Goal: Task Accomplishment & Management: Complete application form

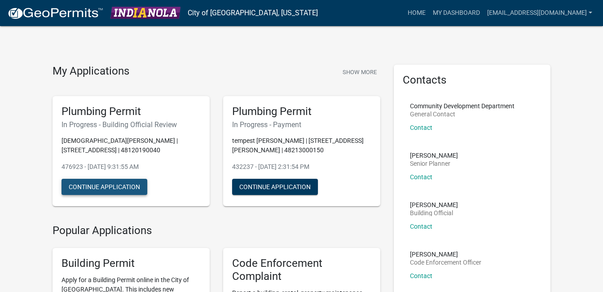
click at [95, 185] on button "Continue Application" at bounding box center [104, 187] width 86 height 16
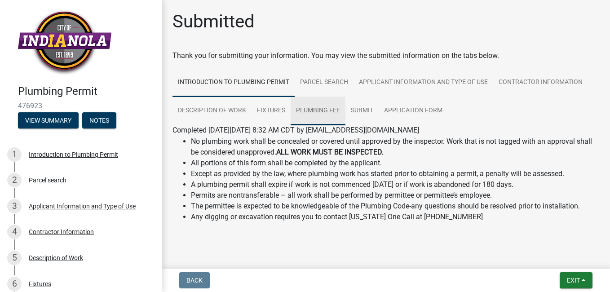
click at [301, 108] on link "Plumbing Fee" at bounding box center [317, 110] width 55 height 29
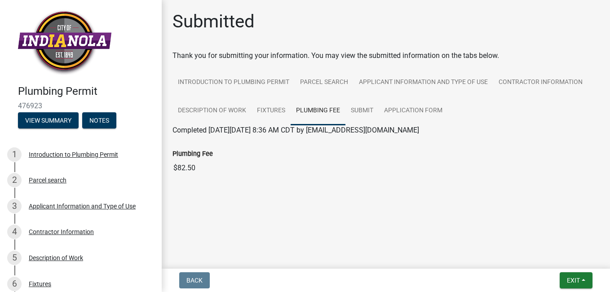
click at [176, 171] on input "$82.50" at bounding box center [385, 168] width 426 height 18
click at [41, 116] on button "View Summary" at bounding box center [48, 120] width 61 height 16
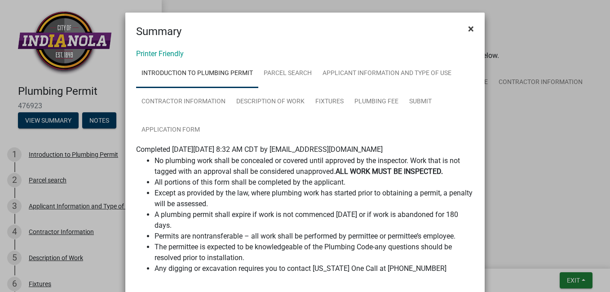
click at [468, 26] on span "×" at bounding box center [471, 28] width 6 height 13
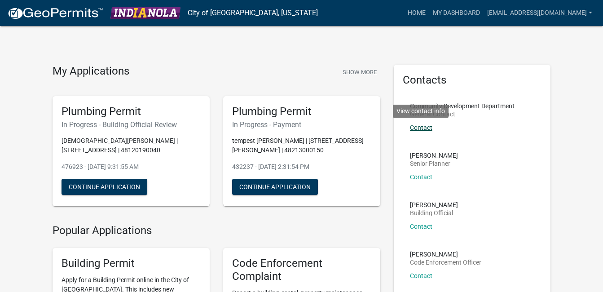
click at [425, 127] on link "Contact" at bounding box center [421, 127] width 22 height 7
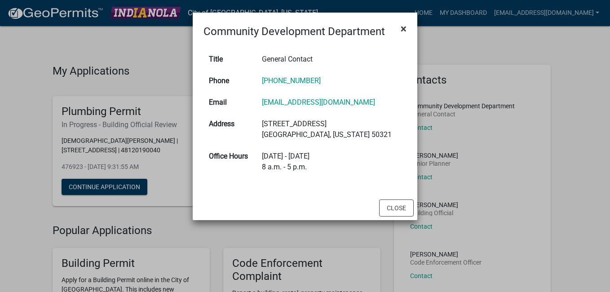
click at [404, 29] on span "×" at bounding box center [403, 28] width 6 height 13
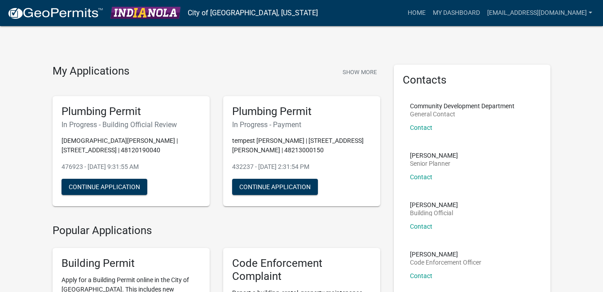
click at [421, 222] on div "Tim Little Building Official Contact" at bounding box center [434, 219] width 48 height 35
click at [421, 225] on link "Contact" at bounding box center [421, 226] width 22 height 7
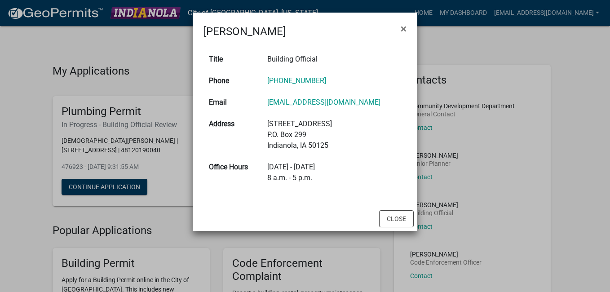
click at [530, 229] on ngb-modal-window "Tim Little × Title Building Official Phone 515-962-5278 Email tlittle@indianola…" at bounding box center [305, 146] width 610 height 292
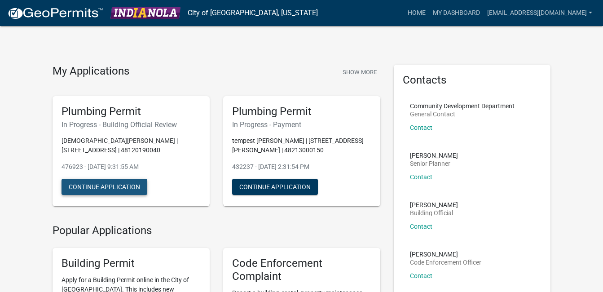
click at [107, 184] on button "Continue Application" at bounding box center [104, 187] width 86 height 16
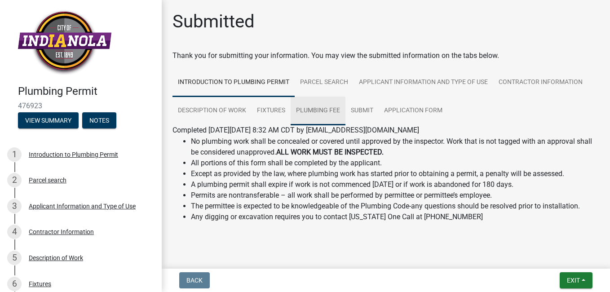
click at [318, 103] on link "Plumbing Fee" at bounding box center [317, 110] width 55 height 29
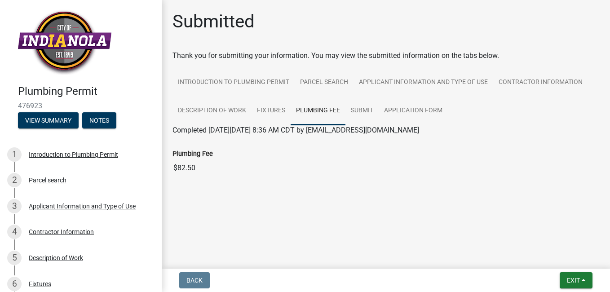
click at [191, 163] on input "$82.50" at bounding box center [385, 168] width 426 height 18
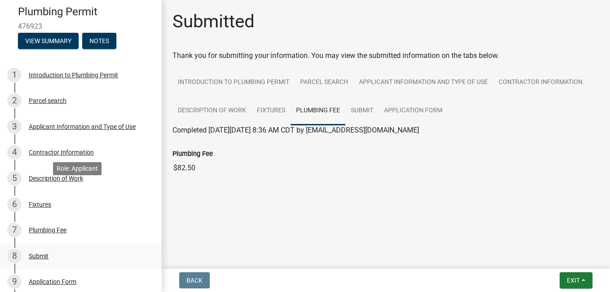
scroll to position [192, 0]
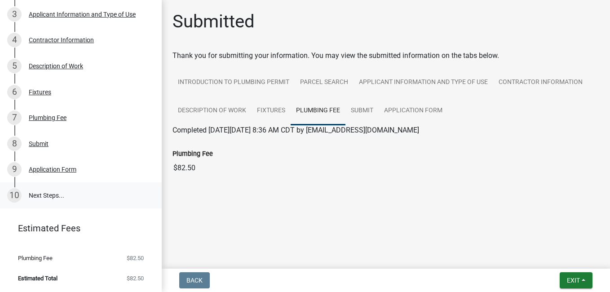
click at [42, 196] on link "10 Next Steps..." at bounding box center [81, 195] width 162 height 26
click at [45, 118] on div "Plumbing Fee" at bounding box center [48, 117] width 38 height 6
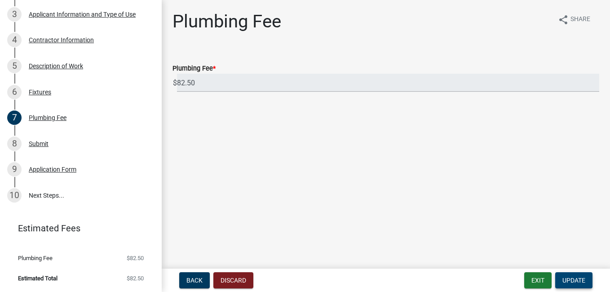
click at [569, 281] on span "Update" at bounding box center [573, 279] width 23 height 7
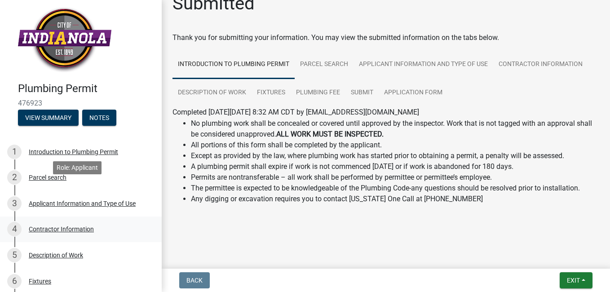
scroll to position [0, 0]
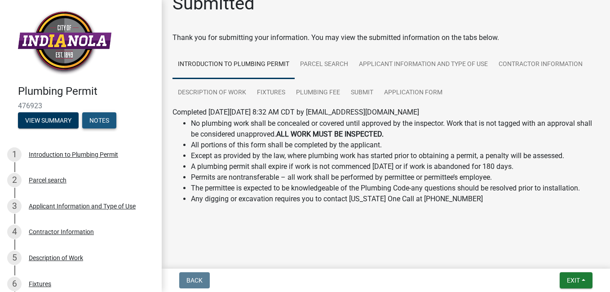
click at [98, 119] on button "Notes" at bounding box center [99, 120] width 34 height 16
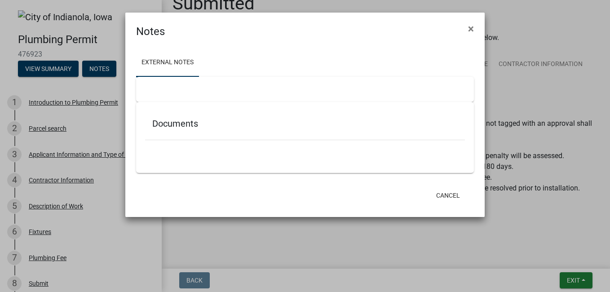
click at [195, 93] on div at bounding box center [305, 89] width 338 height 25
click at [211, 154] on ul at bounding box center [305, 152] width 320 height 7
click at [443, 195] on button "Cancel" at bounding box center [448, 195] width 38 height 16
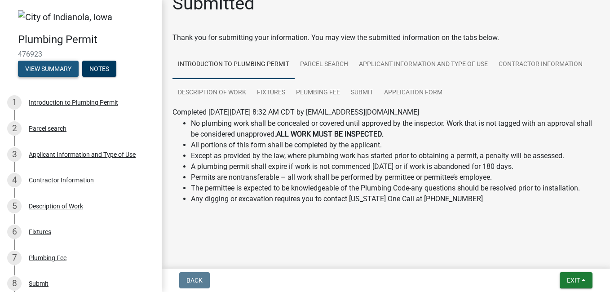
click at [40, 73] on button "View Summary" at bounding box center [48, 69] width 61 height 16
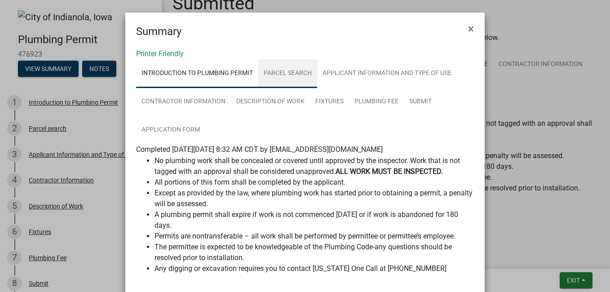
click at [264, 71] on link "Parcel search" at bounding box center [287, 73] width 59 height 29
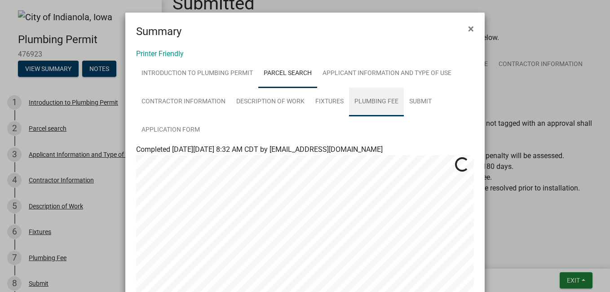
click at [374, 102] on link "Plumbing Fee" at bounding box center [376, 102] width 55 height 29
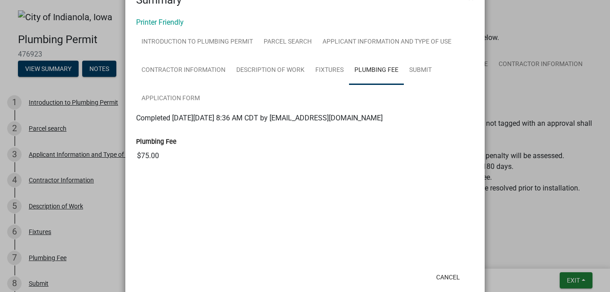
scroll to position [61, 0]
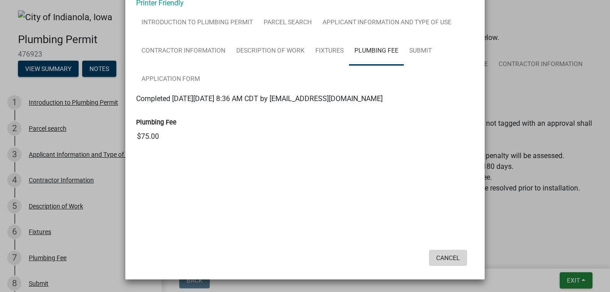
click at [439, 261] on button "Cancel" at bounding box center [448, 258] width 38 height 16
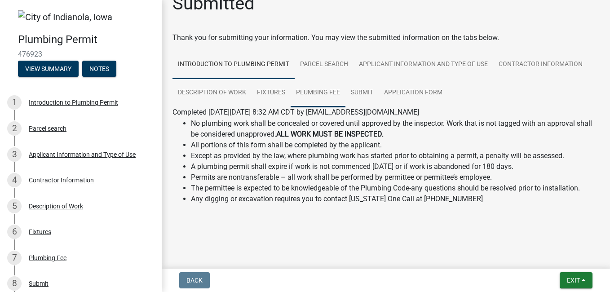
click at [321, 90] on link "Plumbing Fee" at bounding box center [317, 93] width 55 height 29
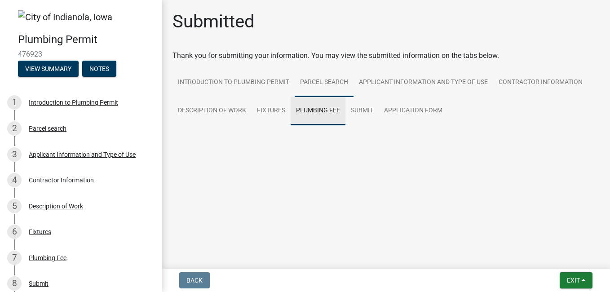
scroll to position [0, 0]
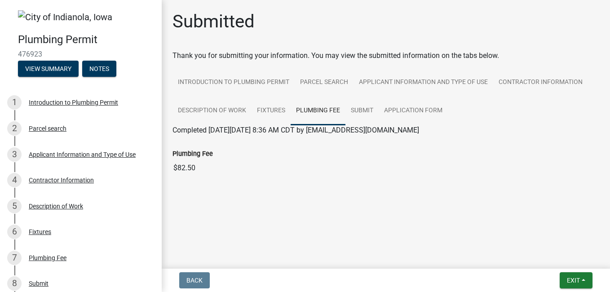
click at [215, 132] on span "Completed [DATE][DATE] 8:36 AM CDT by [EMAIL_ADDRESS][DOMAIN_NAME]" at bounding box center [295, 130] width 246 height 9
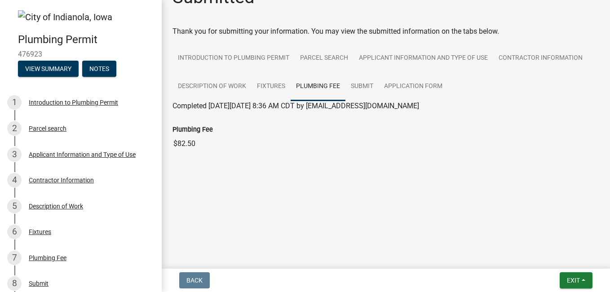
scroll to position [37, 0]
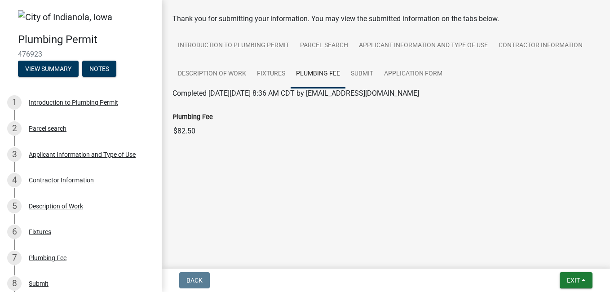
click at [572, 155] on div at bounding box center [386, 157] width 440 height 7
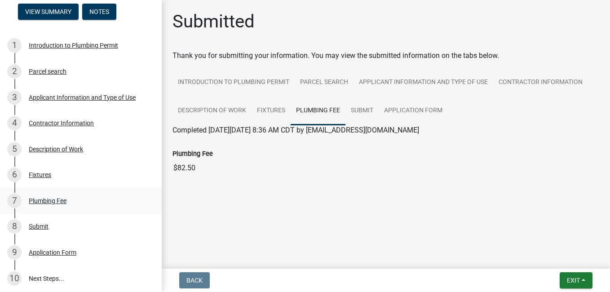
scroll to position [140, 0]
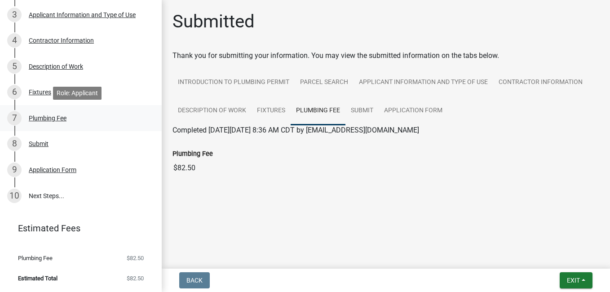
click at [45, 119] on div "Plumbing Fee" at bounding box center [48, 118] width 38 height 6
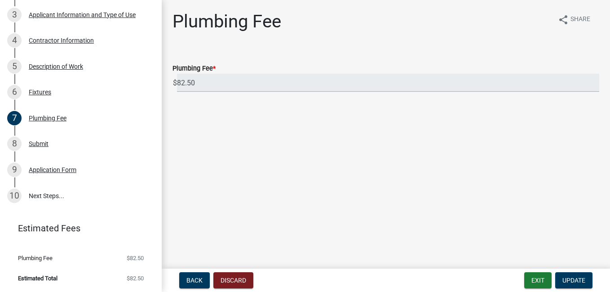
click at [196, 92] on wm-data-entity-input "Plumbing Fee * $ 82.50" at bounding box center [385, 75] width 426 height 50
click at [38, 116] on div "Plumbing Fee" at bounding box center [48, 118] width 38 height 6
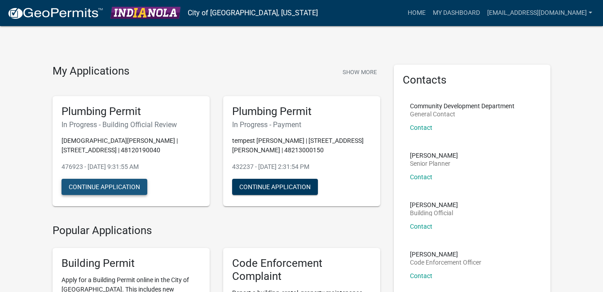
click at [89, 185] on button "Continue Application" at bounding box center [104, 187] width 86 height 16
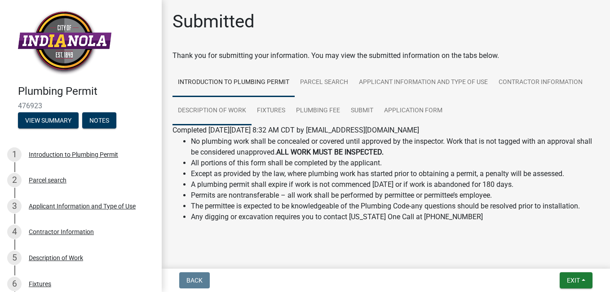
click at [217, 114] on link "Description of Work" at bounding box center [211, 110] width 79 height 29
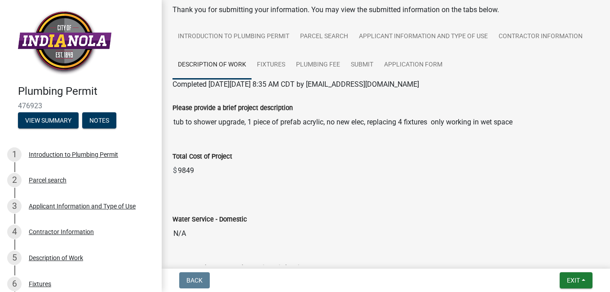
scroll to position [45, 0]
click at [270, 61] on link "Fixtures" at bounding box center [270, 66] width 39 height 29
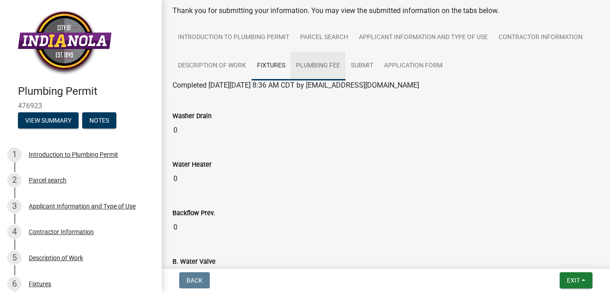
click at [328, 61] on link "Plumbing Fee" at bounding box center [317, 66] width 55 height 29
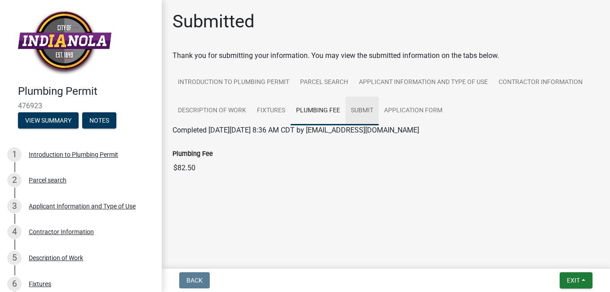
click at [357, 106] on link "Submit" at bounding box center [361, 110] width 33 height 29
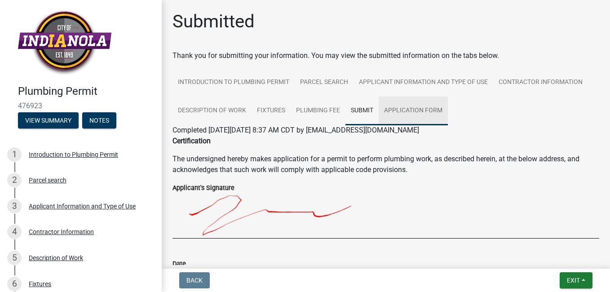
click at [408, 112] on link "Application Form" at bounding box center [412, 110] width 69 height 29
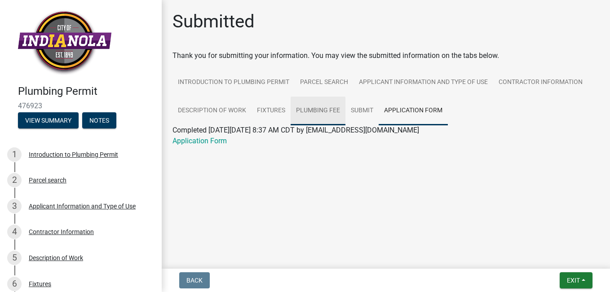
click at [313, 112] on link "Plumbing Fee" at bounding box center [317, 110] width 55 height 29
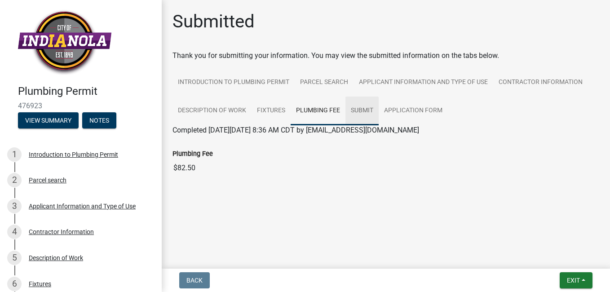
click at [358, 109] on link "Submit" at bounding box center [361, 110] width 33 height 29
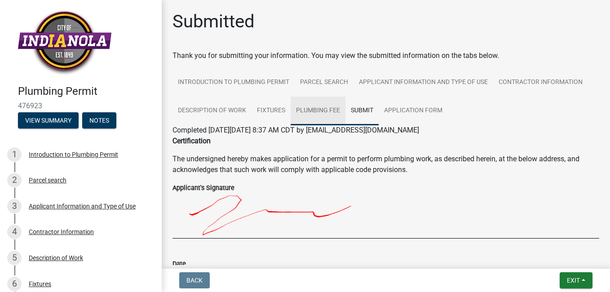
click at [310, 113] on link "Plumbing Fee" at bounding box center [317, 110] width 55 height 29
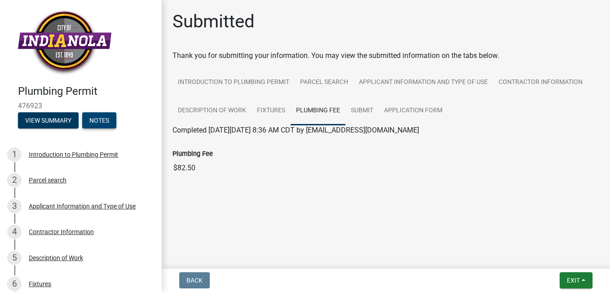
click at [99, 120] on button "Notes" at bounding box center [99, 120] width 34 height 16
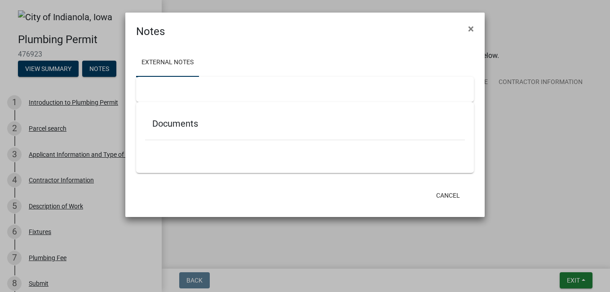
click at [187, 88] on div at bounding box center [305, 89] width 338 height 25
click at [178, 156] on ul at bounding box center [305, 152] width 320 height 7
click at [158, 82] on div at bounding box center [305, 89] width 338 height 25
click at [177, 126] on h5 "Documents" at bounding box center [304, 123] width 305 height 11
click at [154, 64] on link "External Notes" at bounding box center [167, 62] width 63 height 29
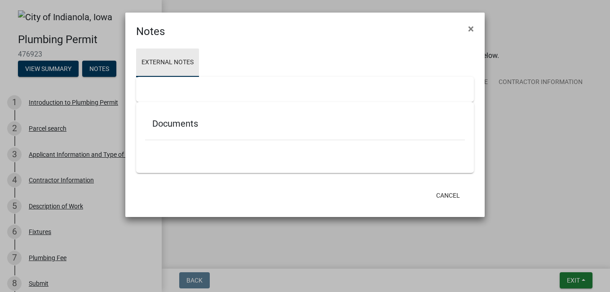
drag, startPoint x: 157, startPoint y: 97, endPoint x: 157, endPoint y: 87, distance: 9.9
click at [157, 94] on div at bounding box center [305, 89] width 338 height 25
click at [158, 88] on div at bounding box center [305, 89] width 338 height 25
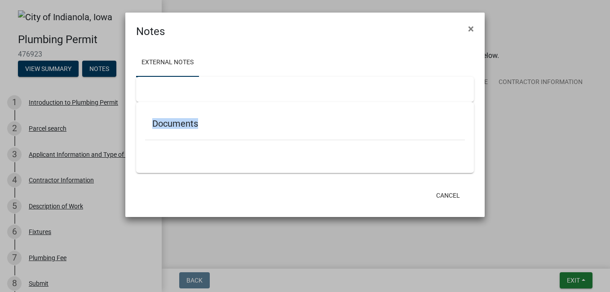
click at [158, 88] on div at bounding box center [305, 89] width 338 height 25
click at [206, 123] on h5 "Documents" at bounding box center [304, 123] width 305 height 11
click at [193, 171] on div "Documents" at bounding box center [305, 137] width 338 height 71
click at [445, 197] on button "Cancel" at bounding box center [448, 195] width 38 height 16
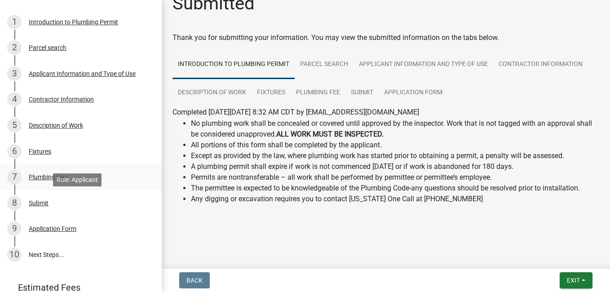
scroll to position [135, 0]
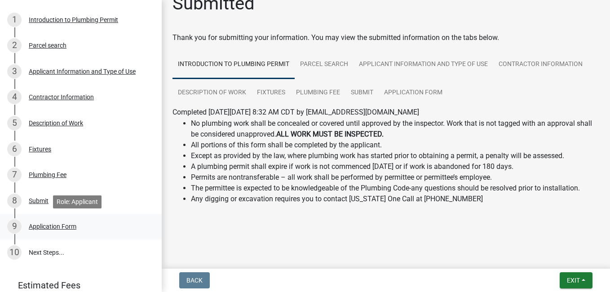
click at [57, 224] on div "Application Form" at bounding box center [53, 226] width 48 height 6
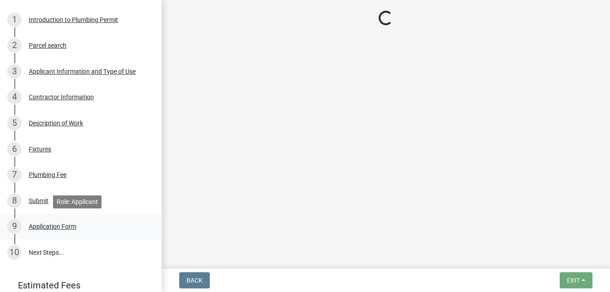
scroll to position [0, 0]
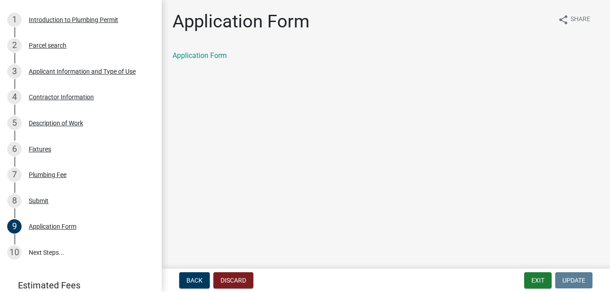
click at [211, 61] on div "Application Form" at bounding box center [386, 59] width 440 height 18
click at [210, 57] on link "Application Form" at bounding box center [199, 55] width 54 height 9
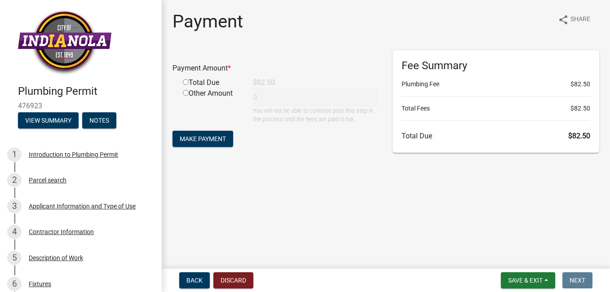
click at [189, 81] on div "Total Due" at bounding box center [211, 82] width 70 height 11
click at [186, 81] on input "radio" at bounding box center [186, 82] width 6 height 6
radio input "true"
type input "82.5"
click at [195, 144] on button "Make Payment" at bounding box center [202, 139] width 61 height 16
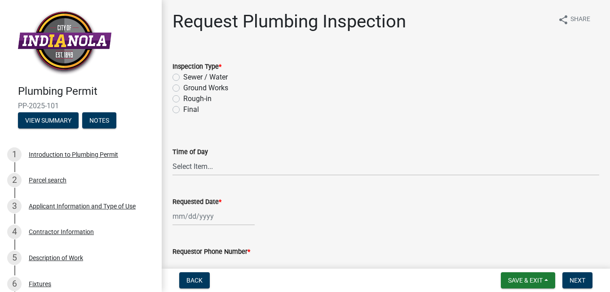
click at [183, 97] on label "Rough-in" at bounding box center [197, 98] width 28 height 11
click at [183, 97] on input "Rough-in" at bounding box center [186, 96] width 6 height 6
radio input "true"
click at [204, 164] on select "Select Item... AM PM" at bounding box center [385, 166] width 426 height 18
click at [172, 157] on select "Select Item... AM PM" at bounding box center [385, 166] width 426 height 18
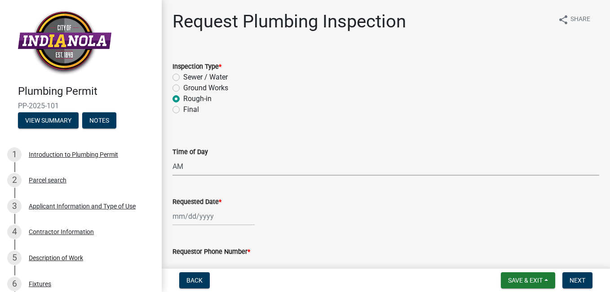
select select "5e6fc4d6-0be1-48fa-8ebd-0c1600940a56"
select select "9"
select select "2025"
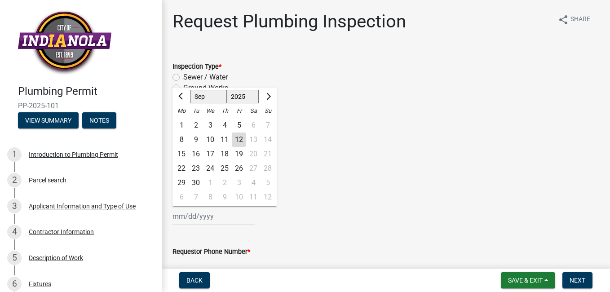
click at [196, 218] on div "[PERSON_NAME] Feb Mar Apr [PERSON_NAME][DATE] Oct Nov [DATE] 1526 1527 1528 152…" at bounding box center [213, 216] width 82 height 18
click at [446, 74] on div "Sewer / Water" at bounding box center [385, 77] width 426 height 11
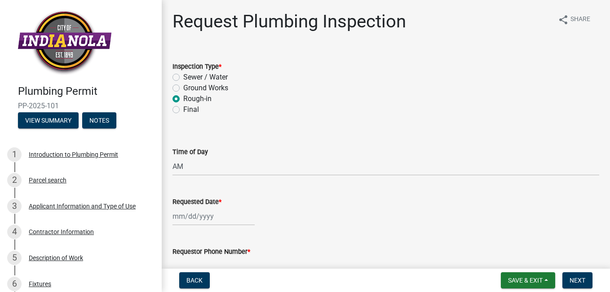
click at [191, 220] on input "Requested Date *" at bounding box center [213, 216] width 82 height 18
select select "9"
select select "2025"
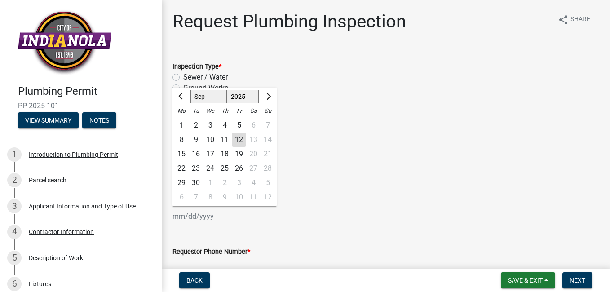
click at [196, 156] on div "16" at bounding box center [196, 154] width 14 height 14
type input "[DATE]"
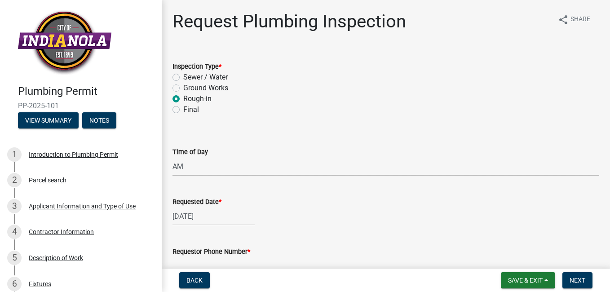
click at [193, 167] on select "Select Item... AM PM" at bounding box center [385, 166] width 426 height 18
click at [172, 157] on select "Select Item... AM PM" at bounding box center [385, 166] width 426 height 18
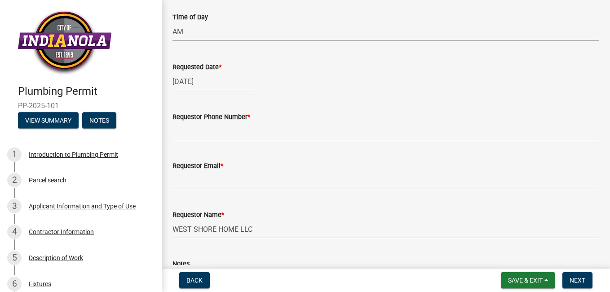
click at [189, 140] on wm-data-entity-input "Requestor Phone Number *" at bounding box center [385, 123] width 426 height 49
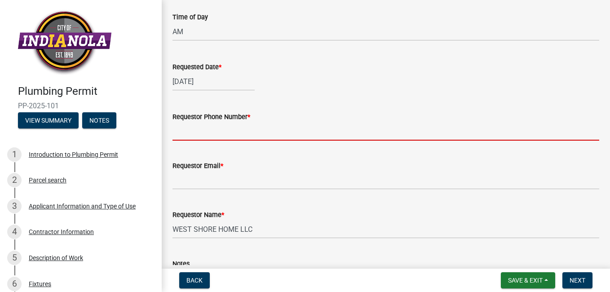
click at [189, 136] on input "Requestor Phone Number *" at bounding box center [385, 131] width 426 height 18
type input "[PHONE_NUMBER]"
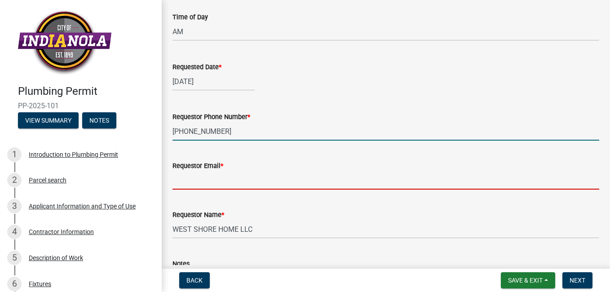
type input "[EMAIL_ADDRESS][DOMAIN_NAME]"
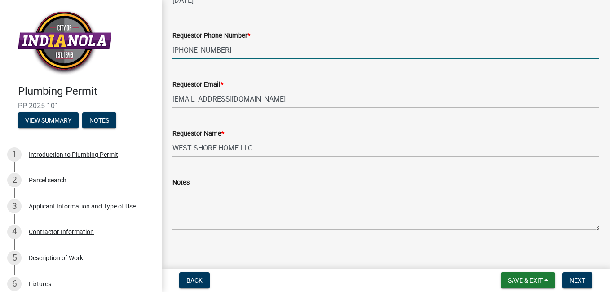
scroll to position [223, 0]
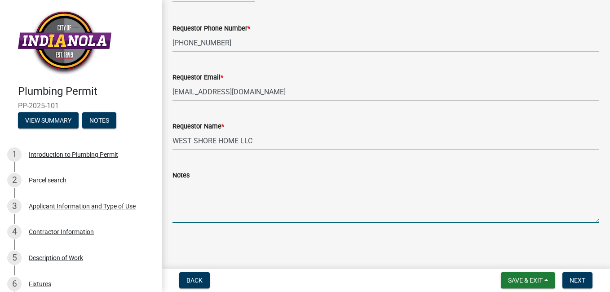
click at [182, 206] on textarea "Notes" at bounding box center [385, 201] width 426 height 42
type textarea "w"
type textarea "would like rough inspection [DATE] between 11/1230 pm if possible"
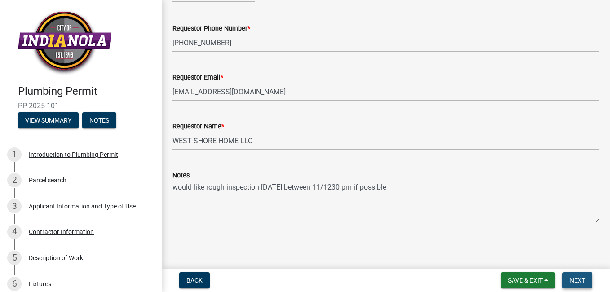
click at [579, 280] on span "Next" at bounding box center [577, 279] width 16 height 7
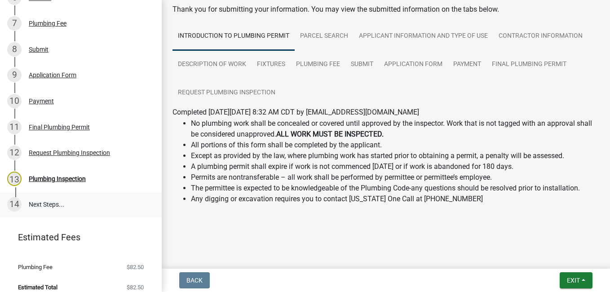
scroll to position [295, 0]
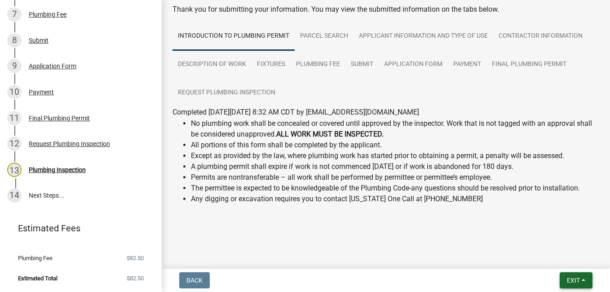
drag, startPoint x: 572, startPoint y: 280, endPoint x: 531, endPoint y: 229, distance: 65.7
click at [535, 235] on wm-app "Plumbing Permit PP-2025-101 View Summary Notes 1 Introduction to Plumbing Permi…" at bounding box center [305, 146] width 610 height 292
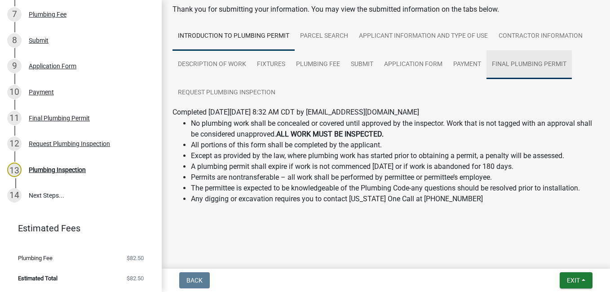
click at [513, 65] on link "Final Plumbing Permit" at bounding box center [528, 64] width 85 height 29
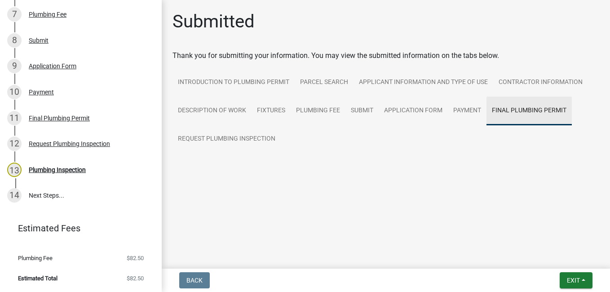
scroll to position [0, 0]
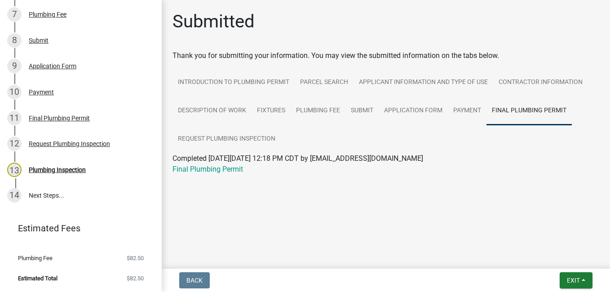
click at [204, 164] on div "Final Plumbing Permit" at bounding box center [386, 169] width 440 height 11
click at [206, 169] on link "Final Plumbing Permit" at bounding box center [207, 169] width 70 height 9
